Goal: Communication & Community: Participate in discussion

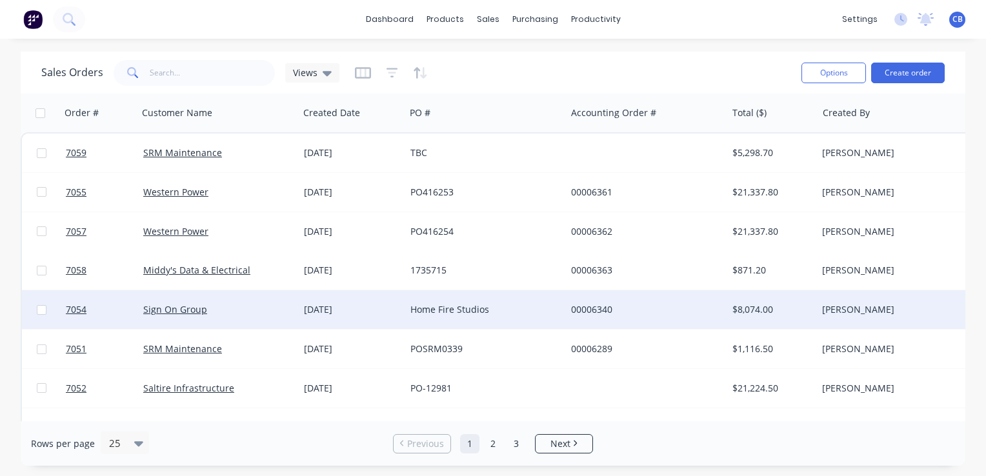
click at [436, 307] on div "Home Fire Studios" at bounding box center [482, 309] width 143 height 13
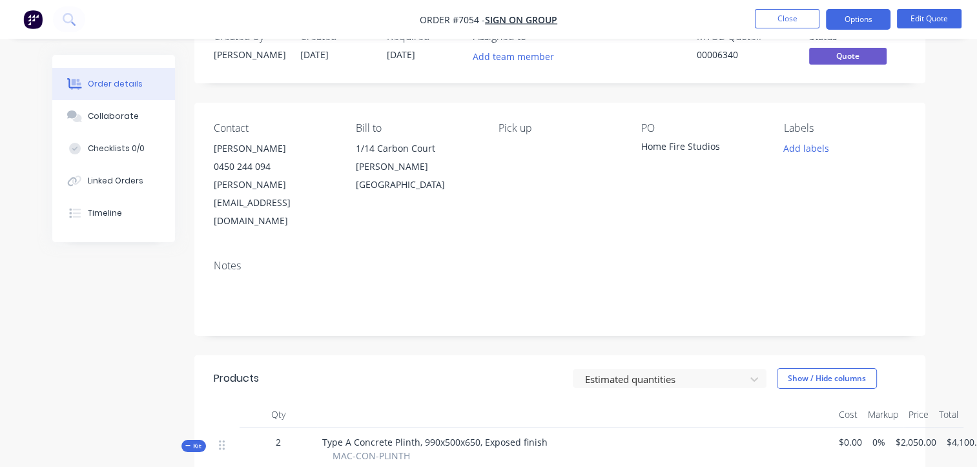
scroll to position [65, 0]
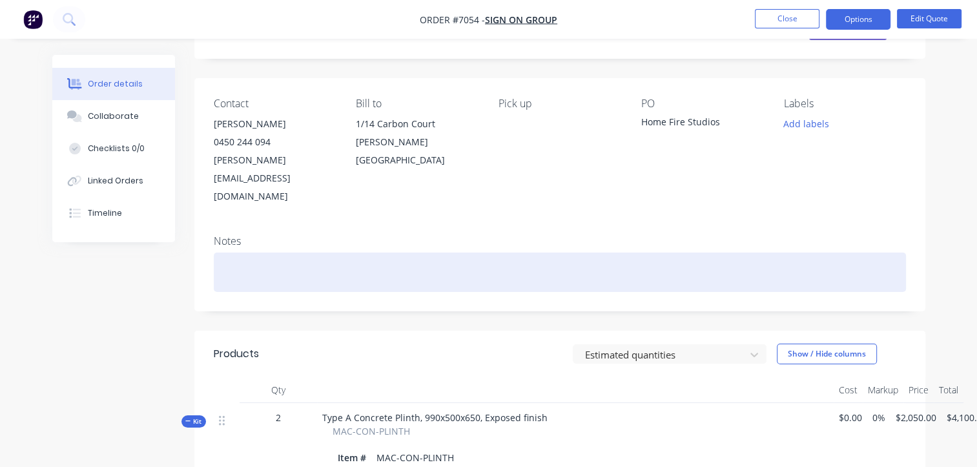
click at [359, 252] on div at bounding box center [560, 271] width 692 height 39
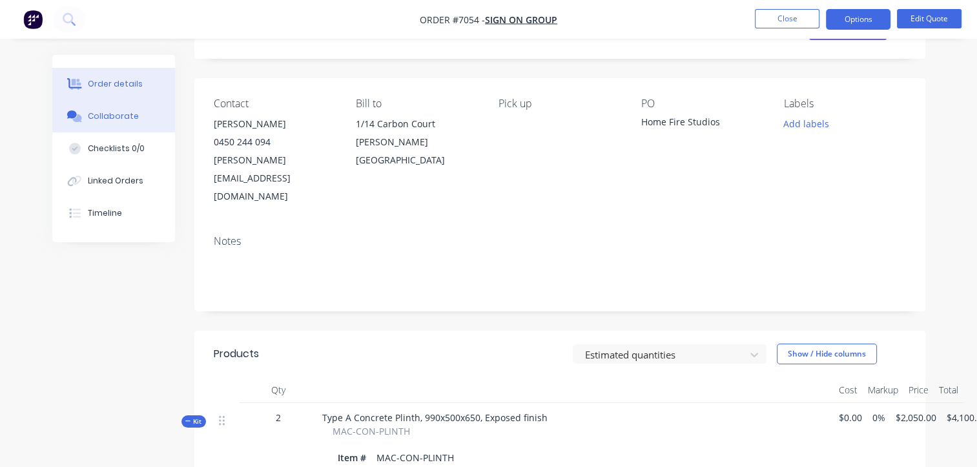
click at [129, 110] on div "Collaborate" at bounding box center [113, 116] width 51 height 12
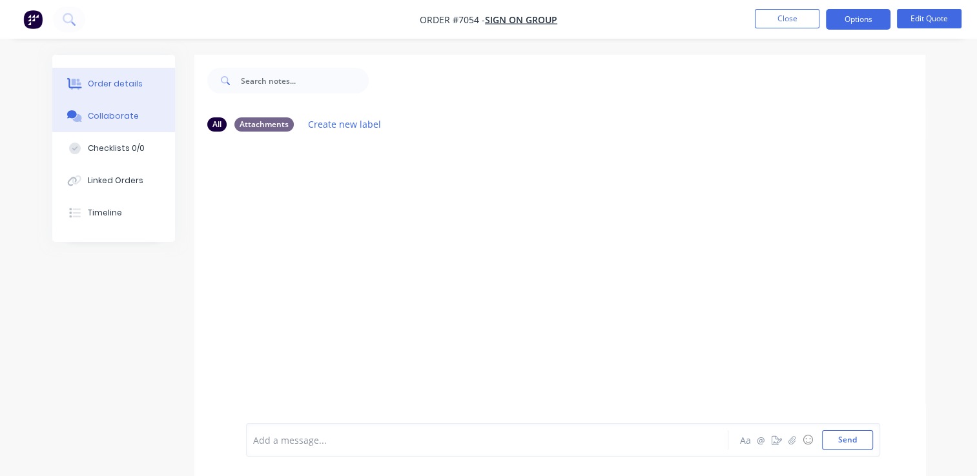
click at [119, 79] on div "Order details" at bounding box center [115, 84] width 55 height 12
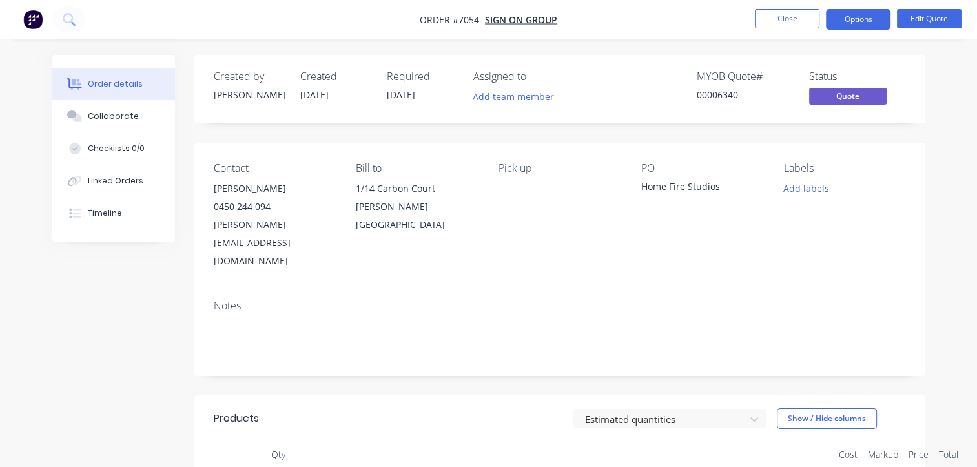
click at [686, 187] on div "Home Fire Studios" at bounding box center [702, 188] width 122 height 18
click at [669, 179] on div "Home Fire Studios" at bounding box center [702, 188] width 122 height 18
click at [678, 188] on div "Home Fire Studios" at bounding box center [702, 188] width 122 height 18
drag, startPoint x: 718, startPoint y: 188, endPoint x: 588, endPoint y: 172, distance: 130.7
click at [588, 172] on div "Contact [PERSON_NAME] 0450 244 094 [PERSON_NAME][EMAIL_ADDRESS][DOMAIN_NAME] Bi…" at bounding box center [559, 216] width 731 height 147
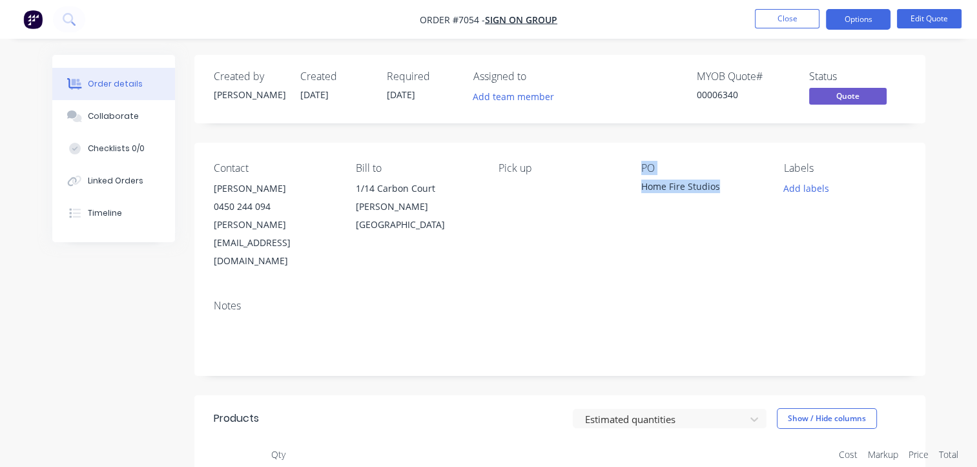
click at [673, 213] on div "PO Home Fire Studios" at bounding box center [702, 216] width 122 height 108
click at [924, 14] on button "Edit Quote" at bounding box center [929, 18] width 65 height 19
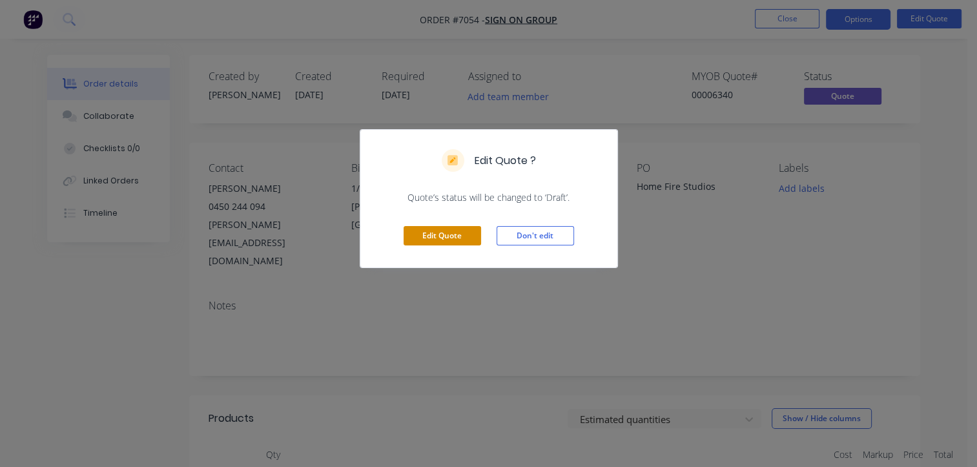
click at [423, 229] on button "Edit Quote" at bounding box center [441, 235] width 77 height 19
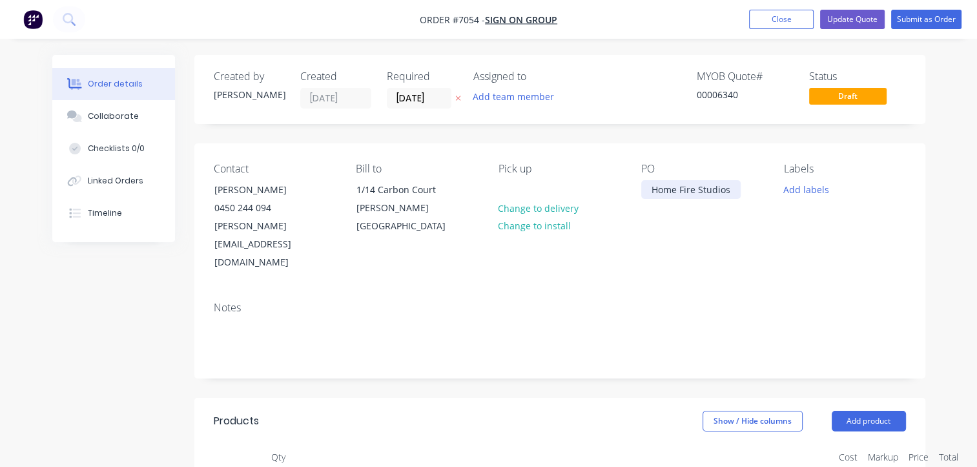
click at [703, 197] on div "Home Fire Studios" at bounding box center [690, 189] width 99 height 19
drag, startPoint x: 726, startPoint y: 194, endPoint x: 576, endPoint y: 172, distance: 151.5
click at [580, 172] on div "Contact [PERSON_NAME] 0450 244 094 [PERSON_NAME][EMAIL_ADDRESS][DOMAIN_NAME] Bi…" at bounding box center [559, 217] width 731 height 148
paste div
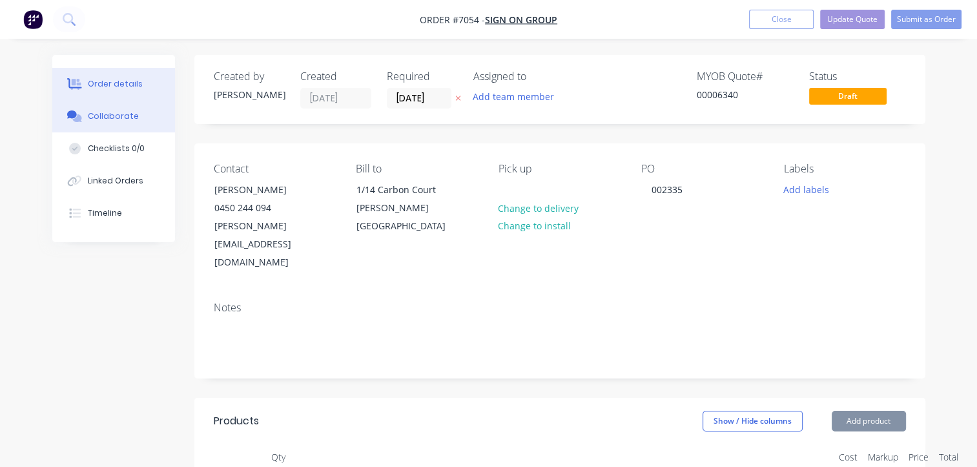
click at [108, 116] on div "Collaborate" at bounding box center [113, 116] width 51 height 12
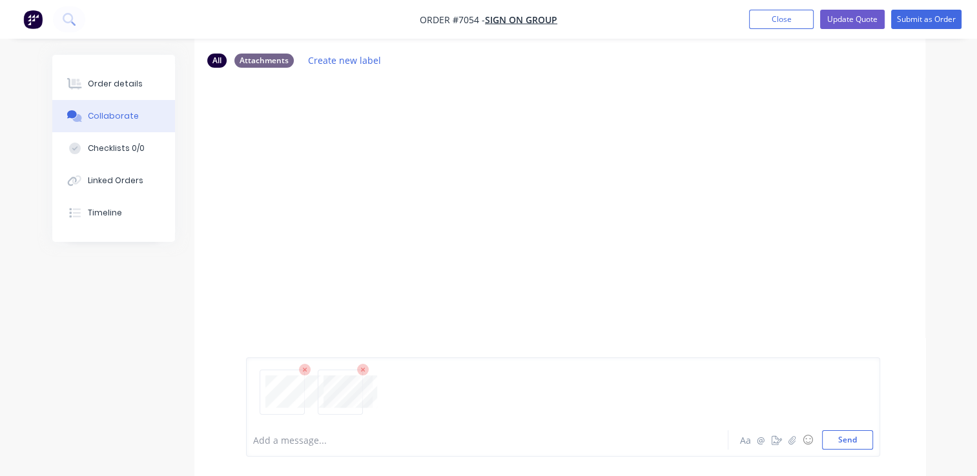
scroll to position [85, 0]
click at [298, 434] on div at bounding box center [486, 441] width 464 height 14
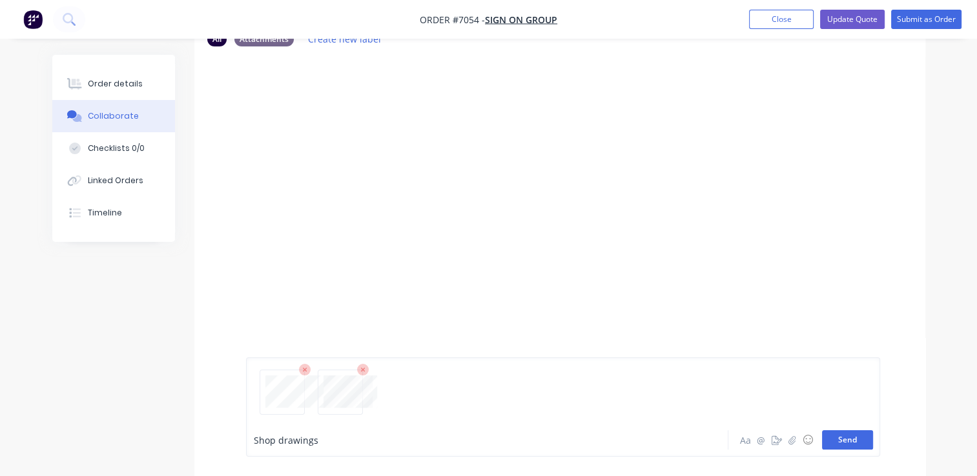
click at [865, 447] on button "Send" at bounding box center [847, 440] width 51 height 19
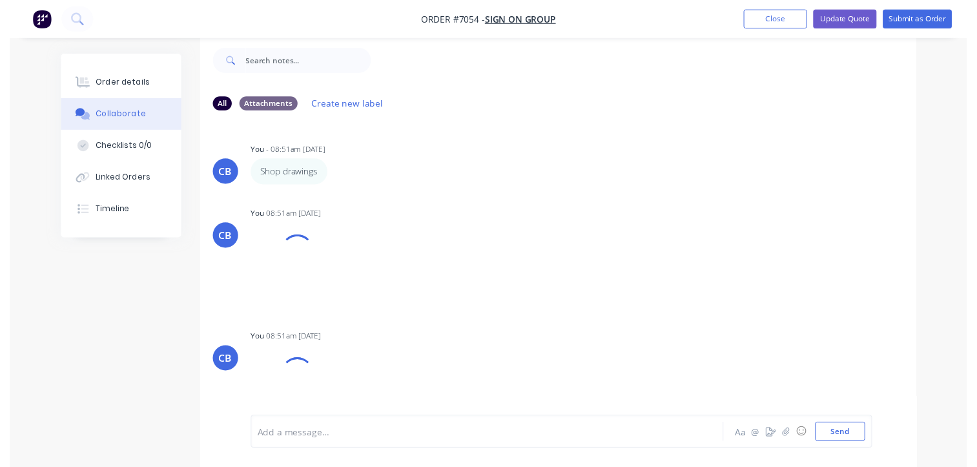
scroll to position [19, 0]
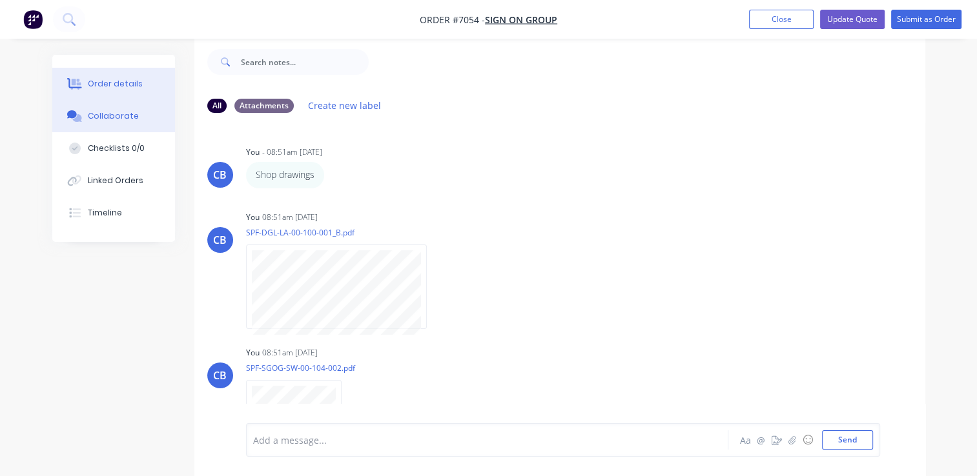
click at [121, 83] on div "Order details" at bounding box center [115, 84] width 55 height 12
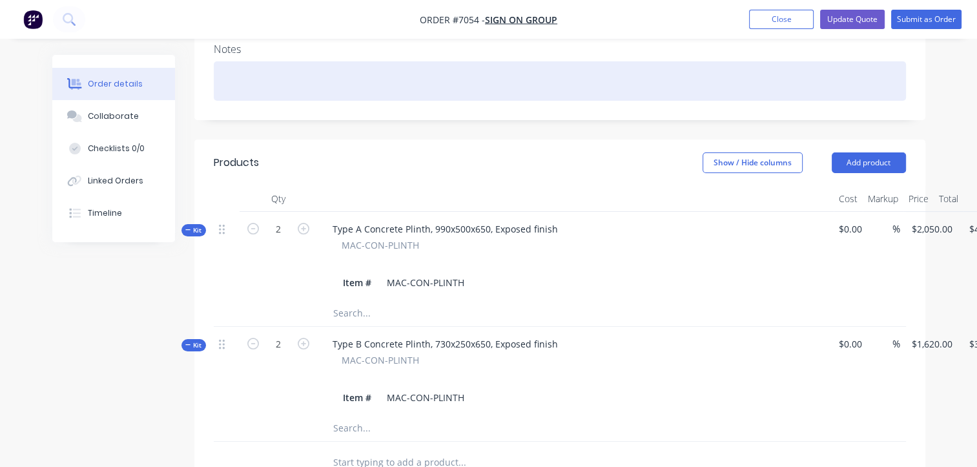
scroll to position [258, 0]
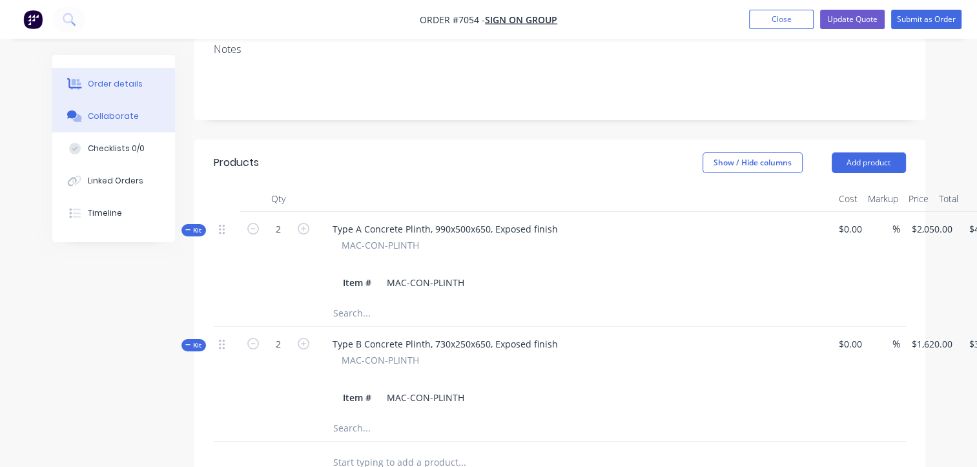
click at [125, 110] on button "Collaborate" at bounding box center [113, 116] width 123 height 32
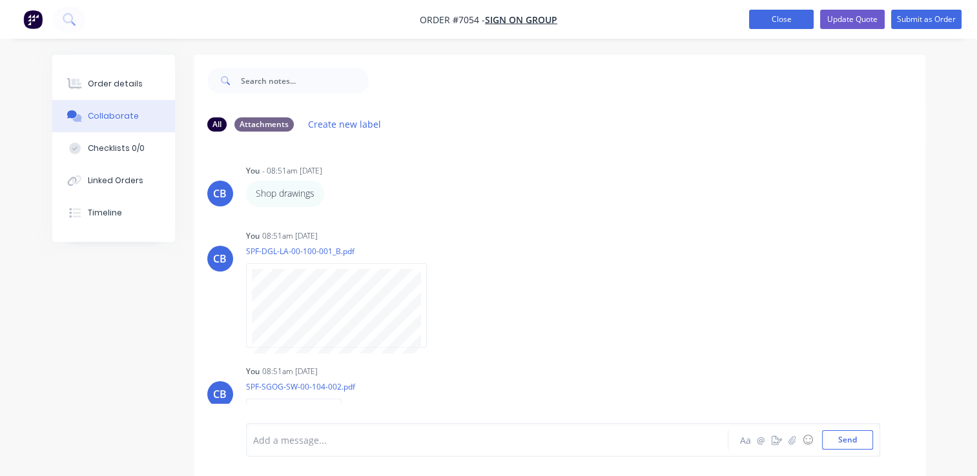
click at [793, 22] on button "Close" at bounding box center [781, 19] width 65 height 19
